Goal: Task Accomplishment & Management: Complete application form

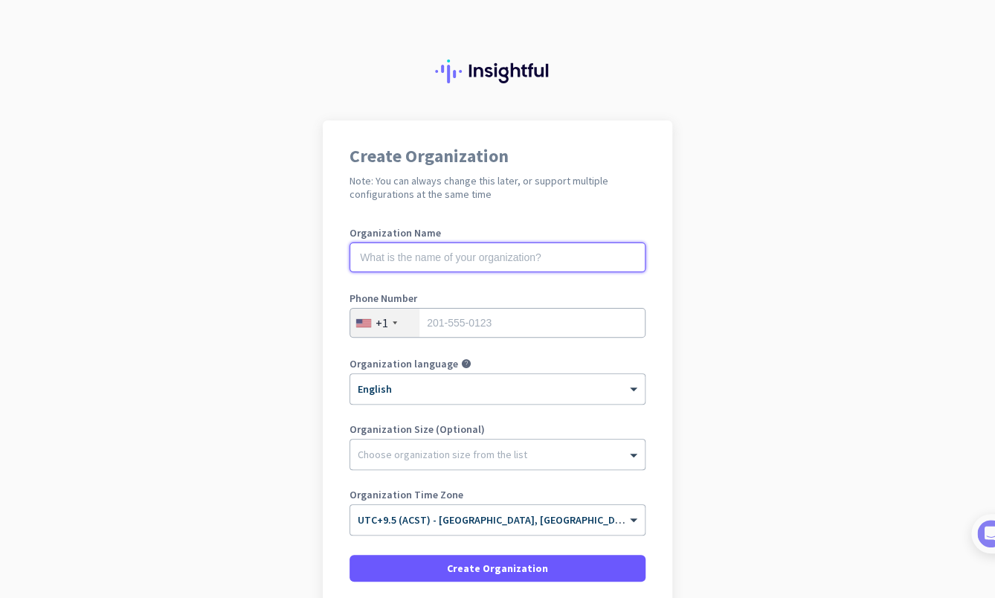
click at [453, 254] on input "text" at bounding box center [497, 257] width 296 height 30
type input "WLSS"
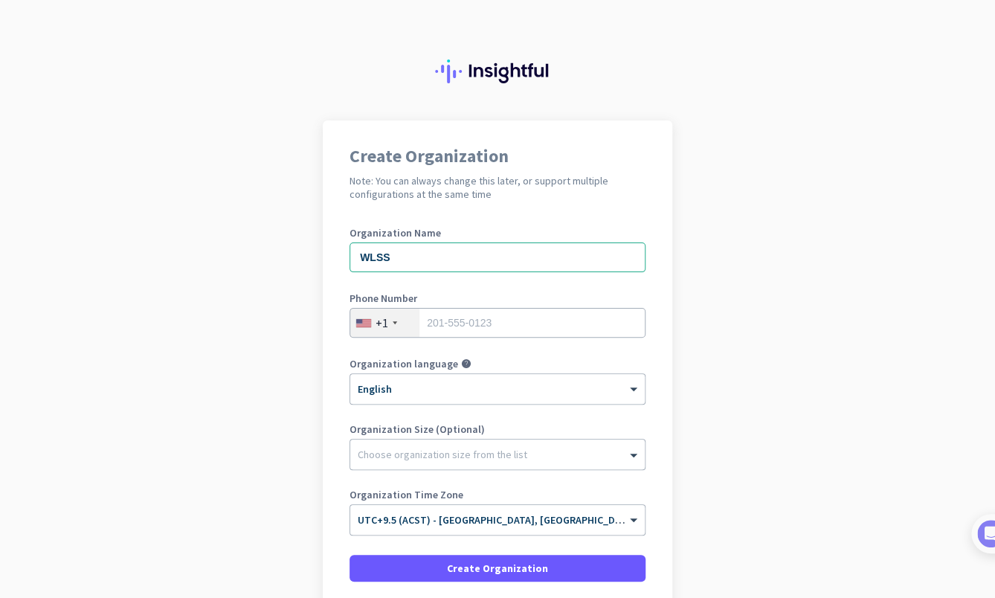
click at [392, 320] on div "+1" at bounding box center [384, 322] width 69 height 28
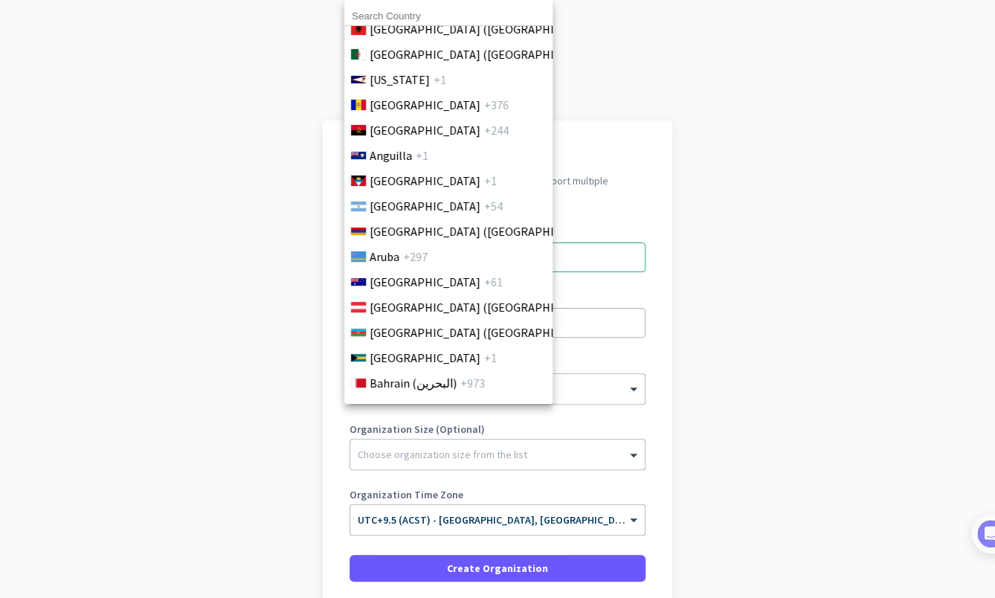
scroll to position [248, 0]
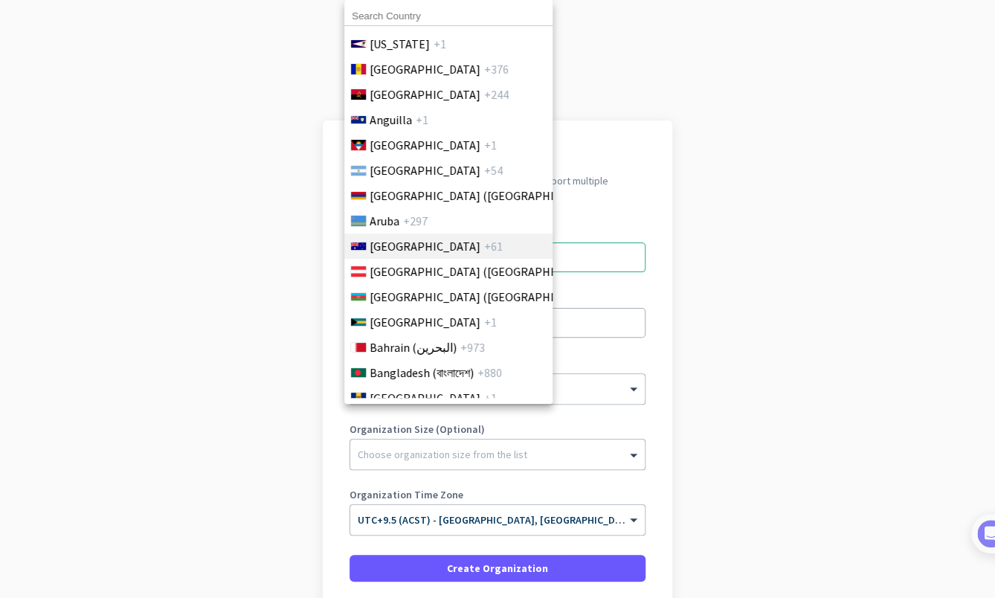
click at [413, 236] on li "[GEOGRAPHIC_DATA] +61" at bounding box center [447, 245] width 209 height 25
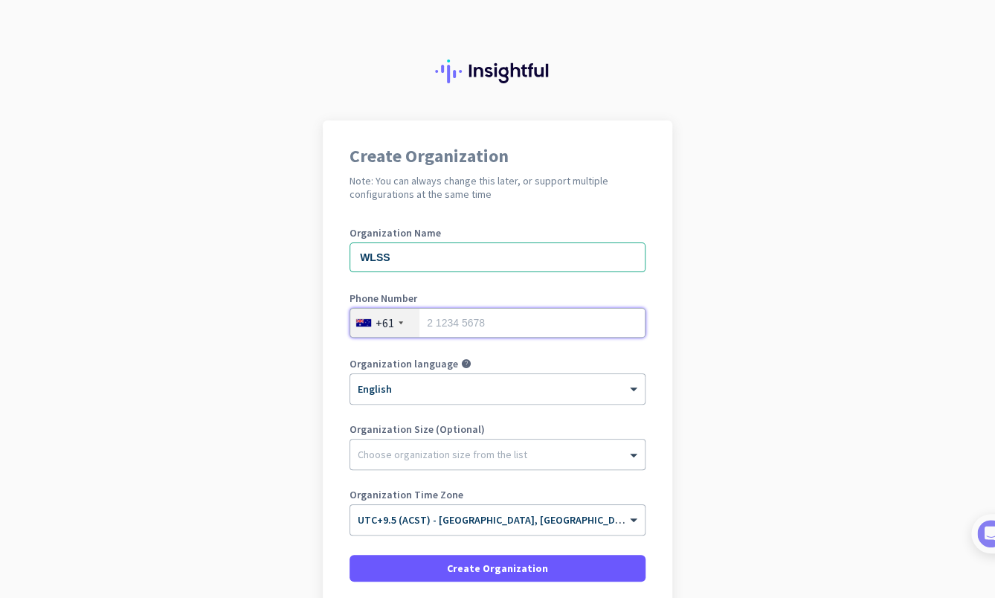
click at [502, 335] on input "tel" at bounding box center [497, 323] width 296 height 30
type input "408672289"
click at [453, 456] on div at bounding box center [497, 450] width 294 height 15
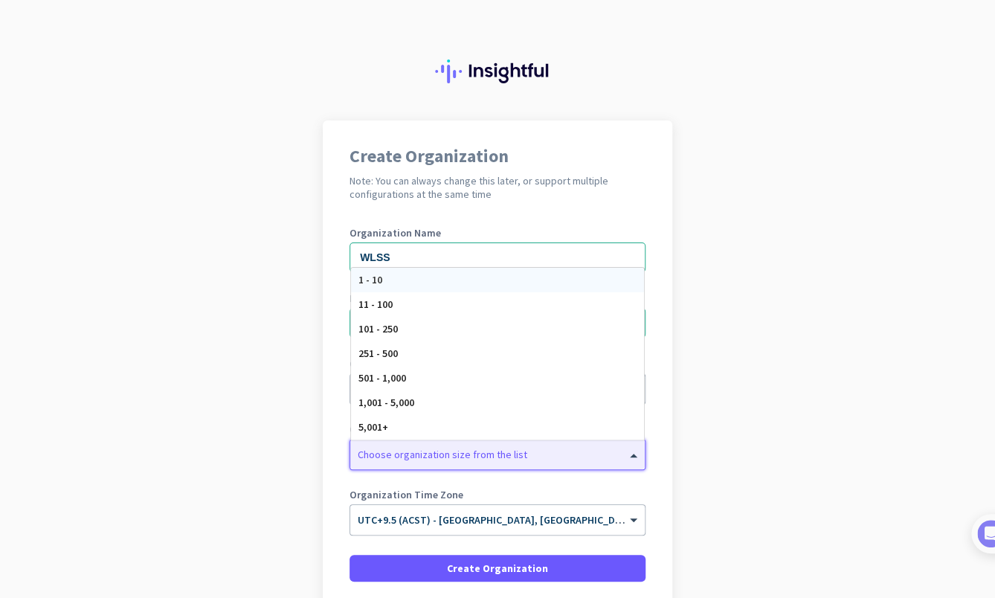
click at [403, 285] on div "1 - 10" at bounding box center [497, 280] width 293 height 25
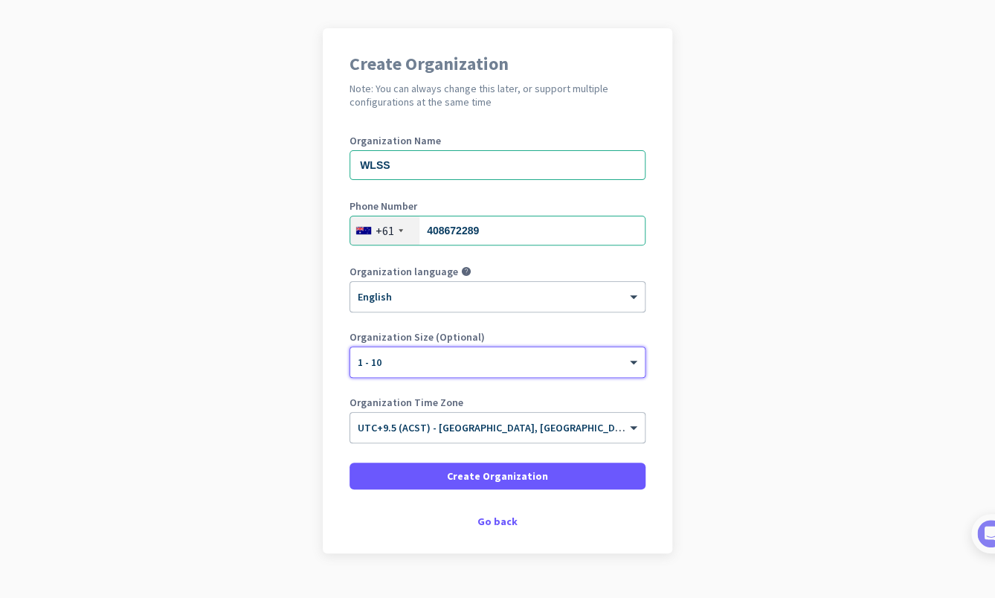
scroll to position [122, 0]
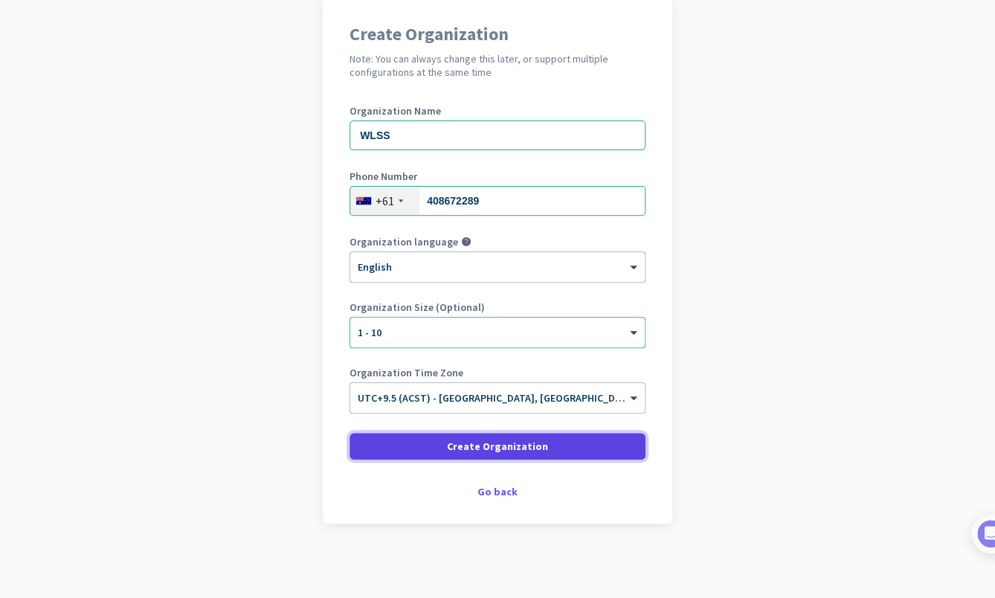
click at [523, 442] on span "Create Organization" at bounding box center [497, 446] width 101 height 15
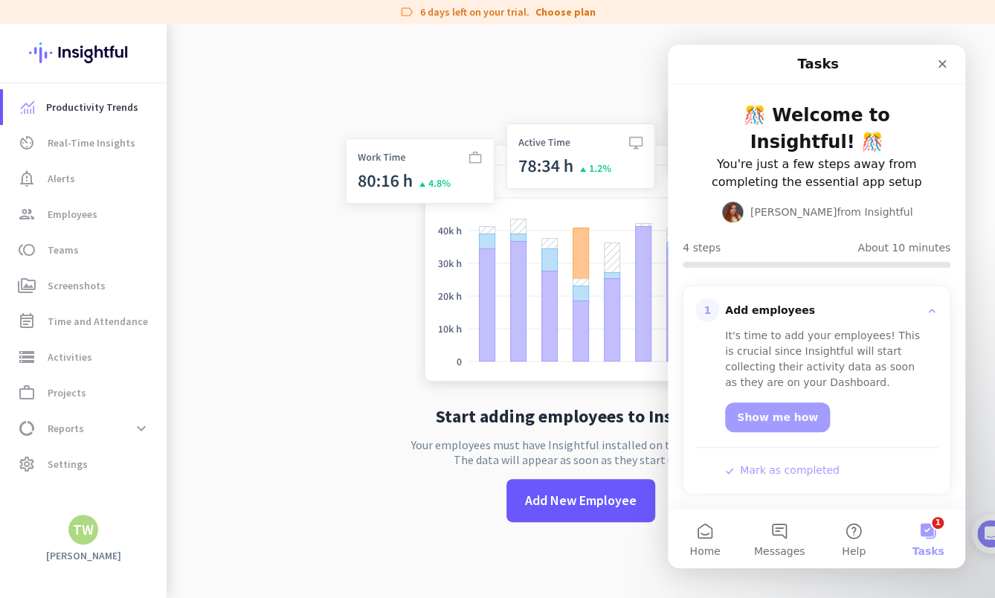
scroll to position [187, 0]
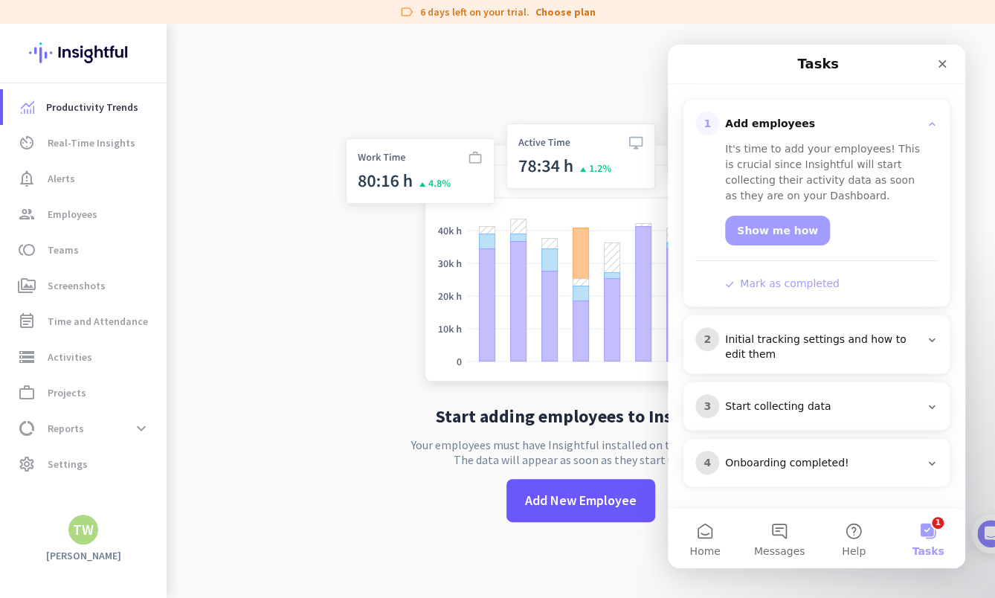
click at [309, 361] on app-no-employees "Start adding employees to Insightful Your employees must have Insightful instal…" at bounding box center [581, 323] width 828 height 598
click at [70, 148] on span "Real-Time Insights" at bounding box center [92, 143] width 88 height 18
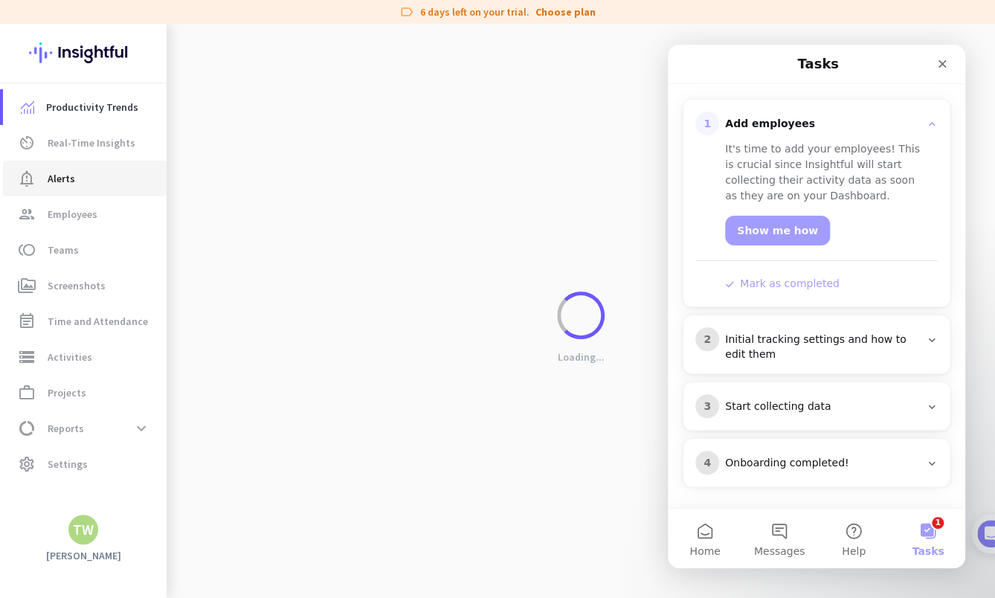
click at [58, 172] on span "Alerts" at bounding box center [62, 178] width 28 height 18
click at [65, 216] on span "Employees" at bounding box center [73, 214] width 50 height 18
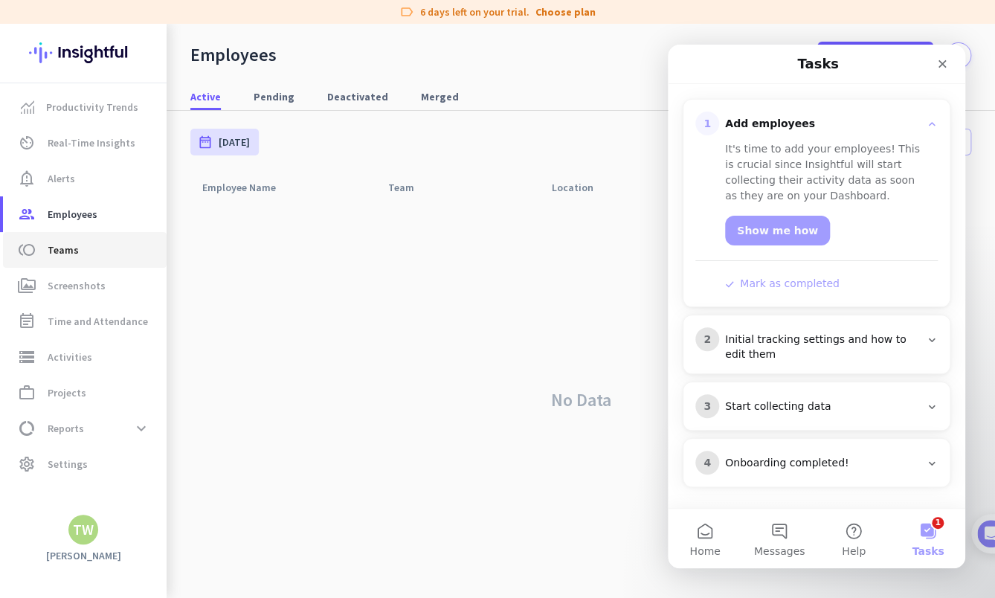
click at [72, 255] on span "Teams" at bounding box center [63, 250] width 31 height 18
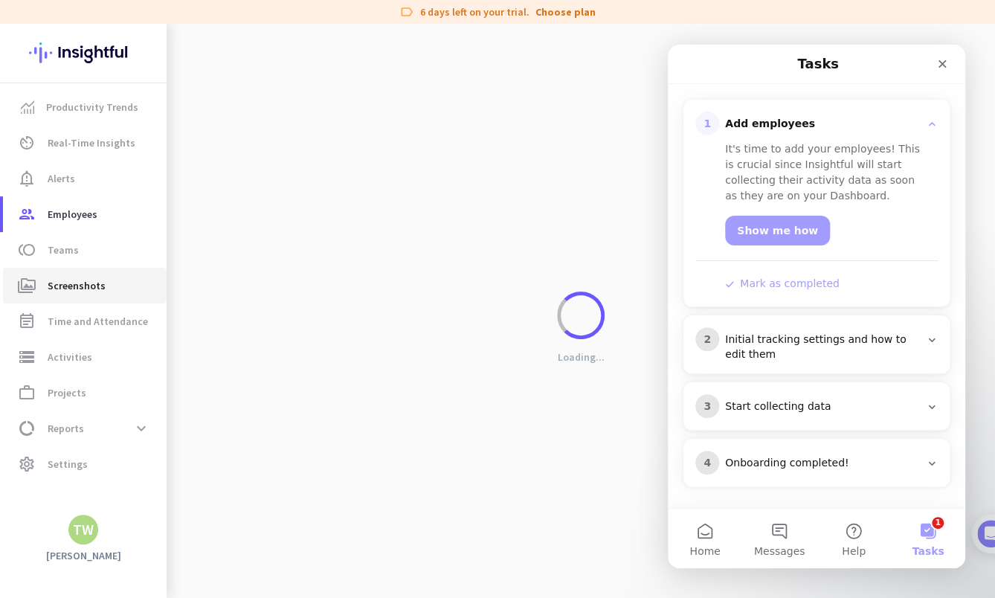
click at [76, 282] on span "Screenshots" at bounding box center [77, 286] width 58 height 18
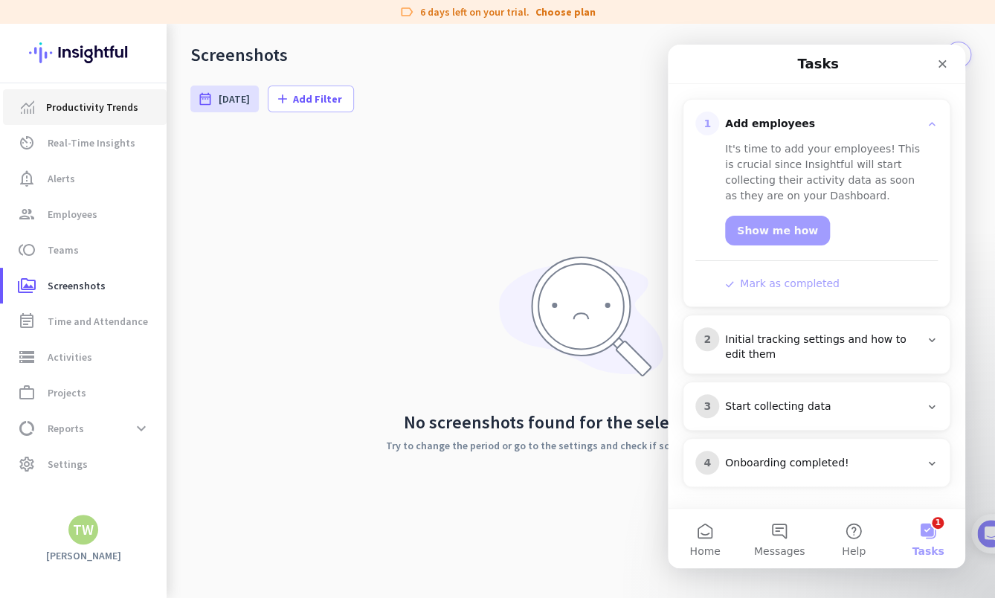
click at [77, 121] on link "Productivity Trends" at bounding box center [85, 107] width 164 height 36
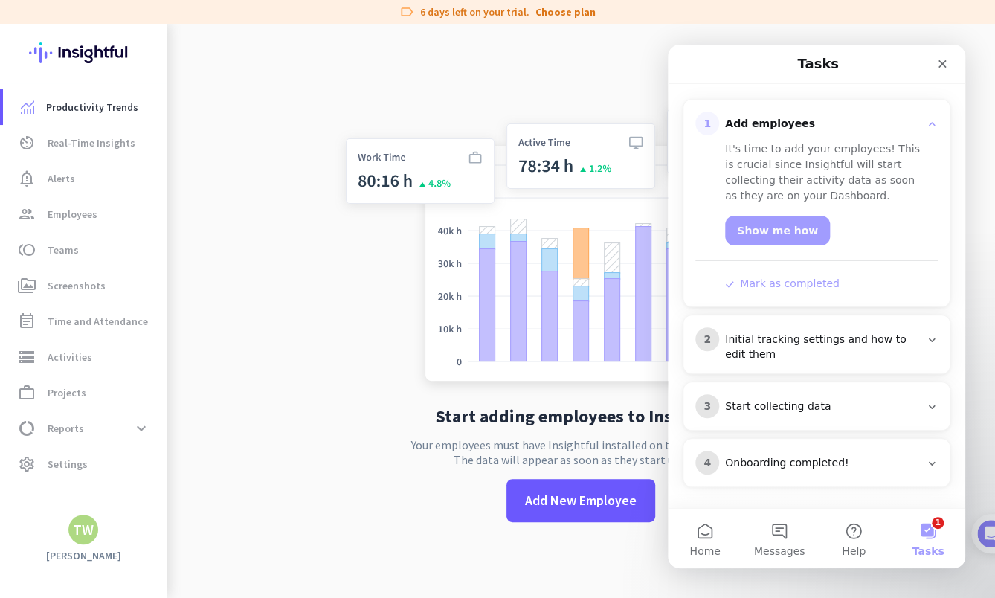
click at [545, 86] on div "Start adding employees to Insightful Your employees must have Insightful instal…" at bounding box center [580, 323] width 492 height 598
click at [889, 332] on div "Initial tracking settings and how to edit them" at bounding box center [822, 347] width 195 height 30
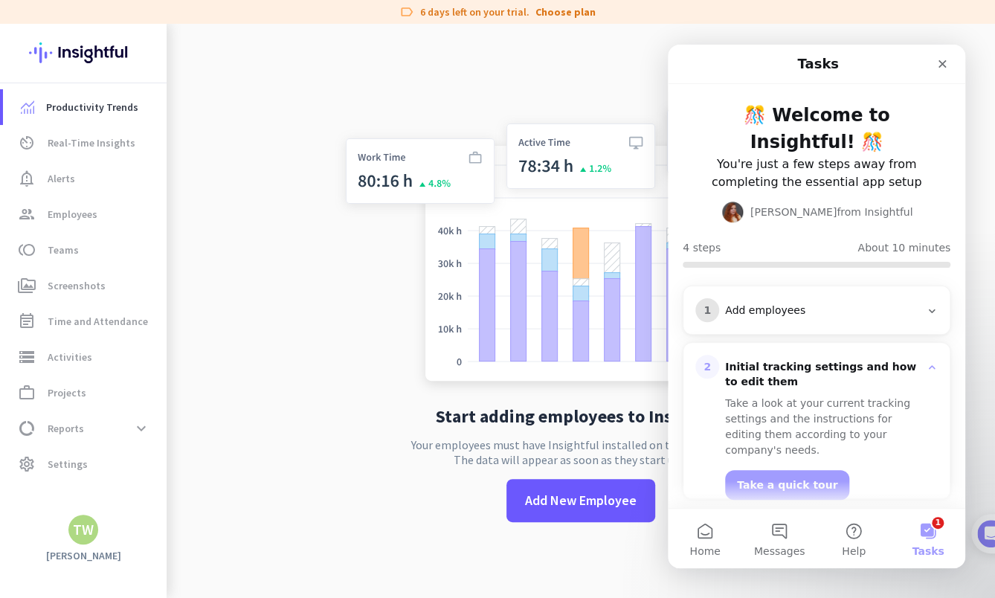
click at [811, 308] on div "Add employees" at bounding box center [822, 310] width 195 height 15
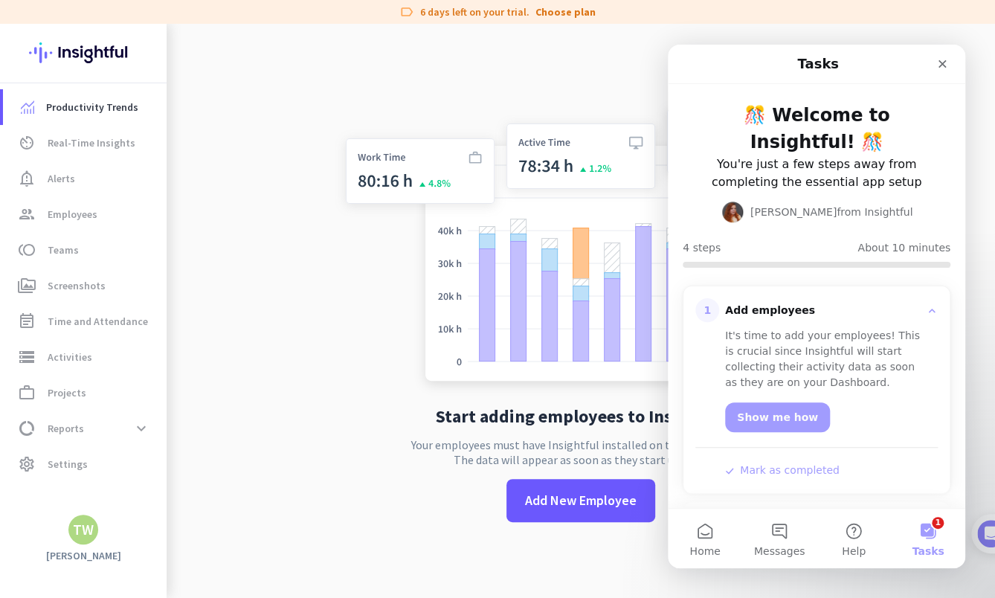
scroll to position [187, 0]
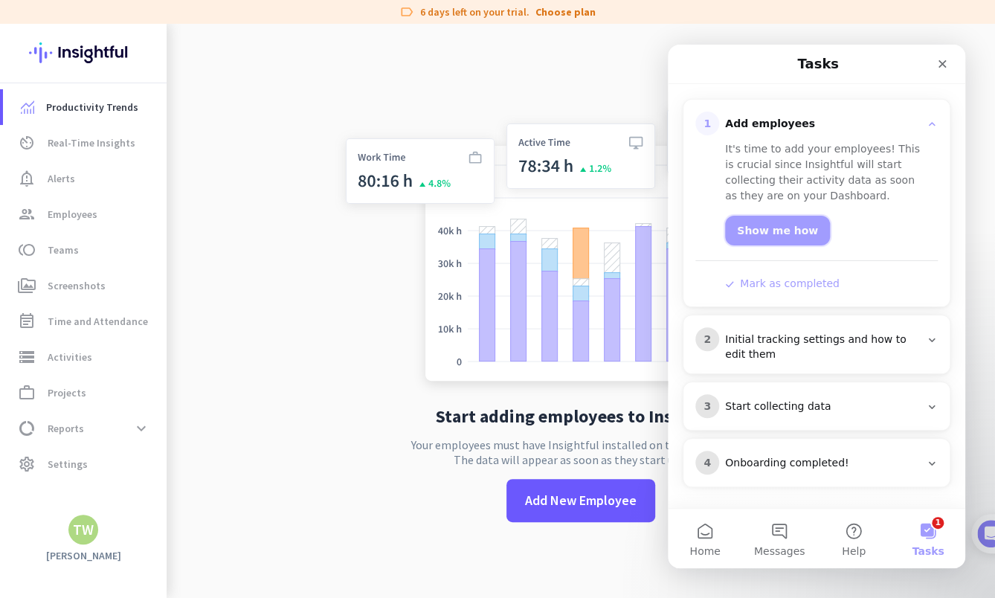
click at [775, 235] on link "Show me how" at bounding box center [777, 231] width 105 height 30
